Goal: Browse casually: Explore the website without a specific task or goal

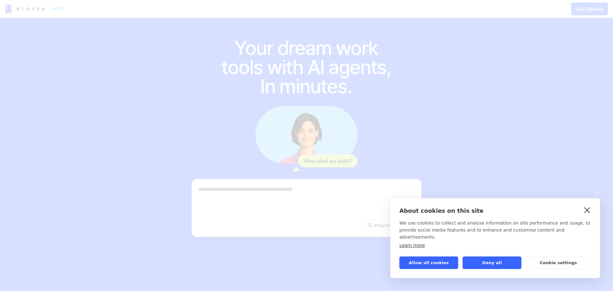
click at [587, 215] on link "close" at bounding box center [587, 210] width 10 height 10
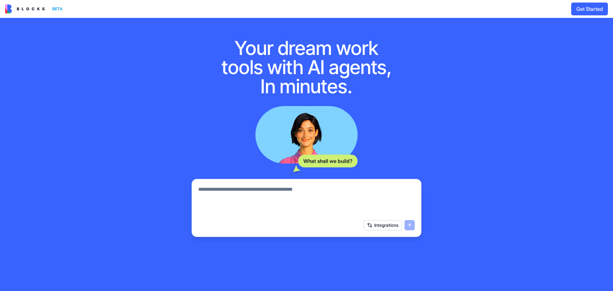
click at [33, 7] on img at bounding box center [25, 8] width 40 height 9
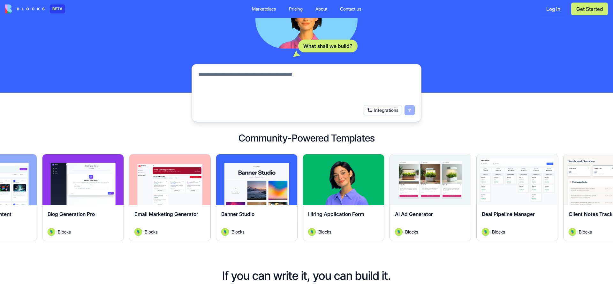
scroll to position [128, 0]
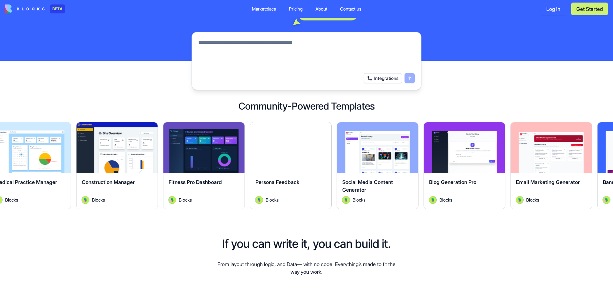
drag, startPoint x: 54, startPoint y: 143, endPoint x: 452, endPoint y: 148, distance: 397.4
click at [452, 148] on button "Explore" at bounding box center [464, 147] width 48 height 13
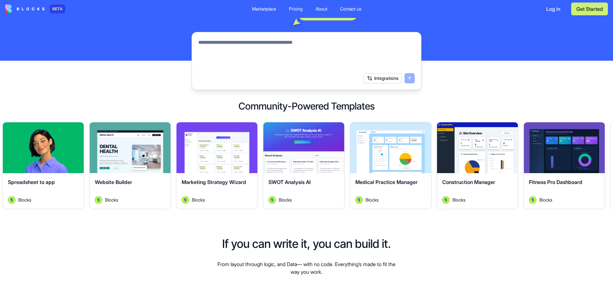
drag, startPoint x: 131, startPoint y: 162, endPoint x: 491, endPoint y: 165, distance: 360.4
click at [491, 165] on div "Explore" at bounding box center [477, 147] width 81 height 51
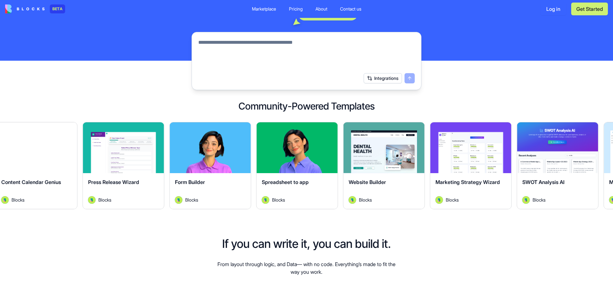
drag, startPoint x: 185, startPoint y: 160, endPoint x: 439, endPoint y: 150, distance: 254.0
click at [439, 150] on div "Explore" at bounding box center [470, 147] width 81 height 51
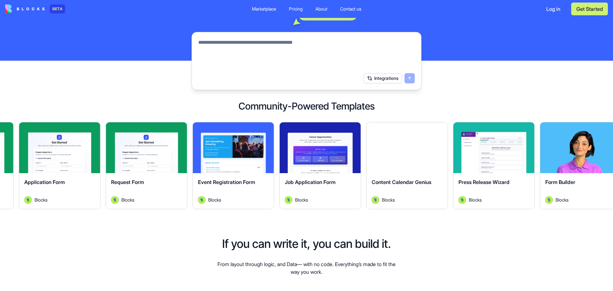
drag, startPoint x: 93, startPoint y: 147, endPoint x: 434, endPoint y: 152, distance: 341.2
click at [434, 152] on div "Explore" at bounding box center [406, 147] width 81 height 51
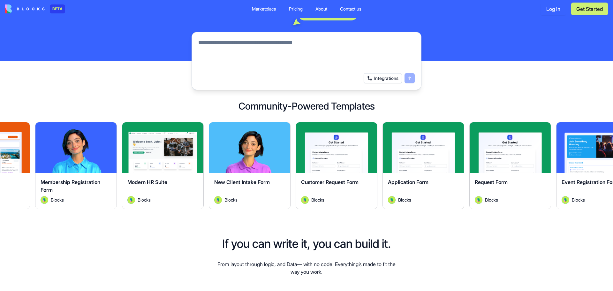
drag, startPoint x: 81, startPoint y: 136, endPoint x: 444, endPoint y: 144, distance: 363.6
click at [444, 144] on div "Explore" at bounding box center [423, 147] width 81 height 51
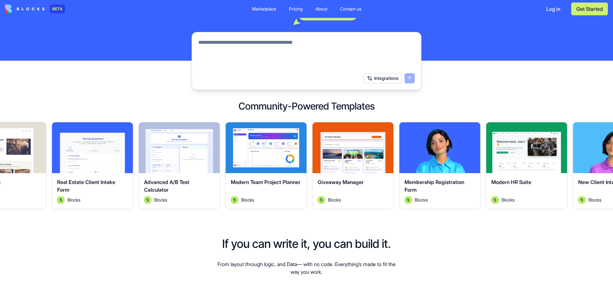
drag, startPoint x: 104, startPoint y: 153, endPoint x: 426, endPoint y: 152, distance: 322.1
click at [426, 152] on div "Explore" at bounding box center [439, 147] width 81 height 51
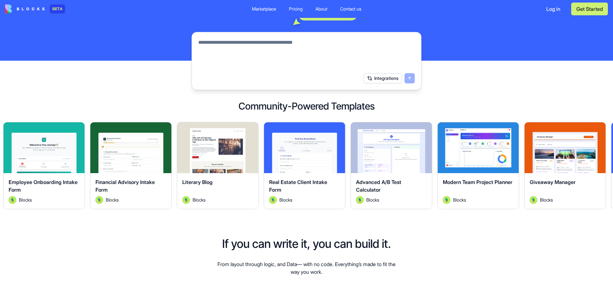
drag, startPoint x: 154, startPoint y: 147, endPoint x: 301, endPoint y: 147, distance: 147.1
click at [301, 147] on button "Explore" at bounding box center [305, 147] width 48 height 13
click at [307, 168] on div "Explore" at bounding box center [304, 147] width 81 height 51
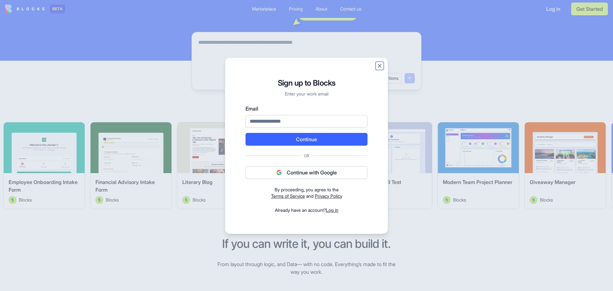
click at [378, 66] on button "Close" at bounding box center [379, 66] width 6 height 6
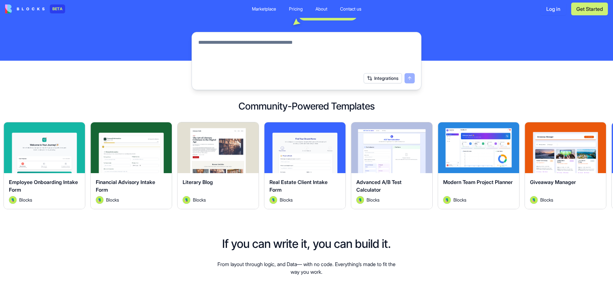
click at [307, 147] on button "Explore" at bounding box center [305, 147] width 48 height 13
